Goal: Information Seeking & Learning: Understand process/instructions

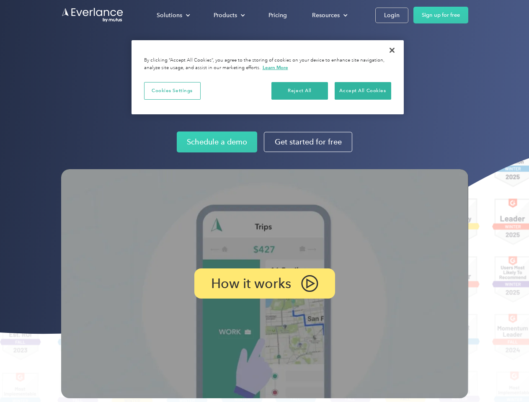
click at [265, 201] on img at bounding box center [264, 283] width 407 height 229
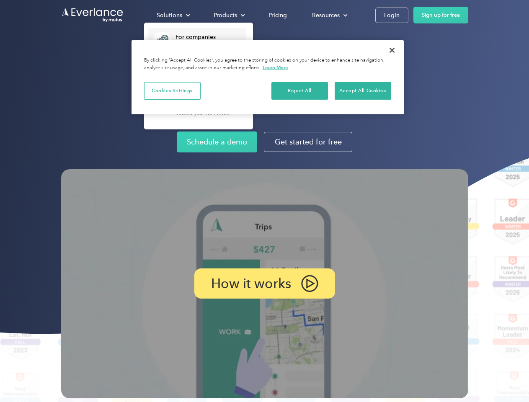
click at [173, 15] on div "Solutions" at bounding box center [170, 15] width 26 height 10
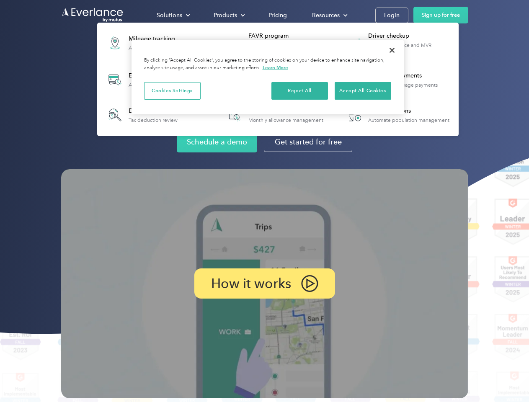
click at [228, 15] on div "Products" at bounding box center [225, 15] width 23 height 10
click at [329, 15] on div "Resources" at bounding box center [326, 15] width 28 height 10
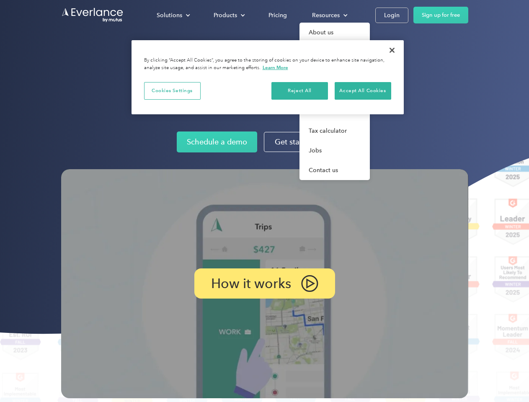
click at [265, 284] on p "How it works" at bounding box center [251, 284] width 80 height 10
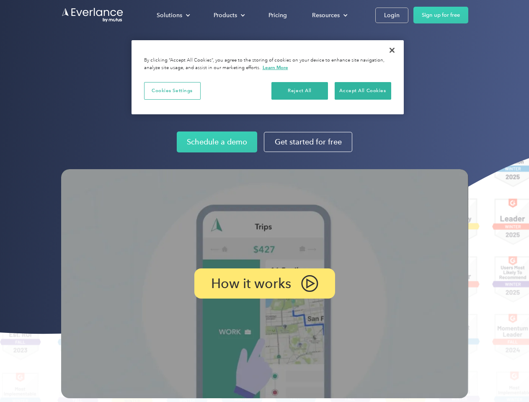
click at [172, 91] on button "Cookies Settings" at bounding box center [172, 91] width 57 height 18
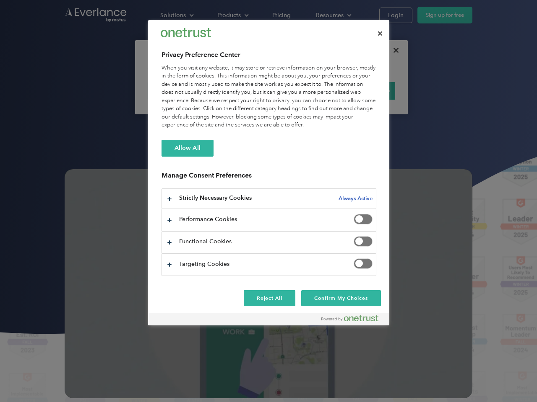
click at [300, 91] on div "When you visit any website, it may store or retrieve information on your browse…" at bounding box center [268, 96] width 215 height 65
click at [363, 91] on div "When you visit any website, it may store or retrieve information on your browse…" at bounding box center [268, 96] width 215 height 65
click at [392, 50] on div at bounding box center [268, 201] width 537 height 402
